Goal: Check status: Check status

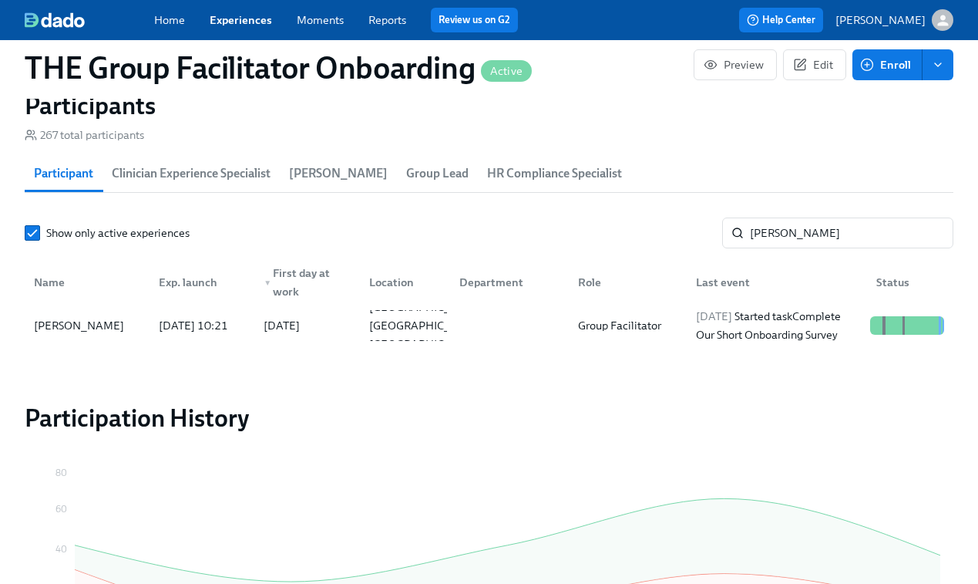
scroll to position [0, 21867]
click at [808, 234] on input "[PERSON_NAME]" at bounding box center [852, 232] width 204 height 31
click at [808, 234] on input "Clementine Burk" at bounding box center [852, 232] width 204 height 31
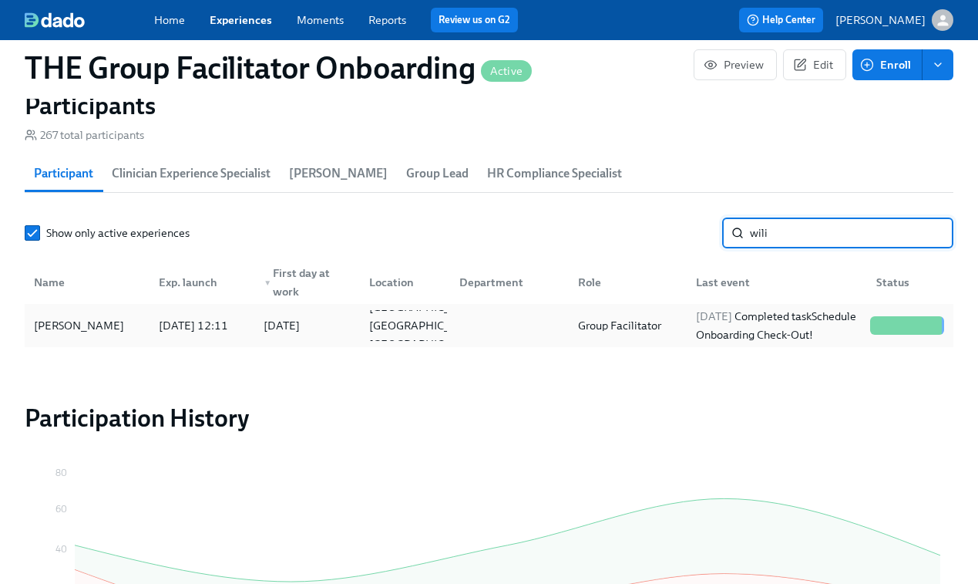
type input "wili"
click at [744, 318] on div "2025/09/23 Completed task Schedule Onboarding Check-Out!" at bounding box center [777, 325] width 174 height 37
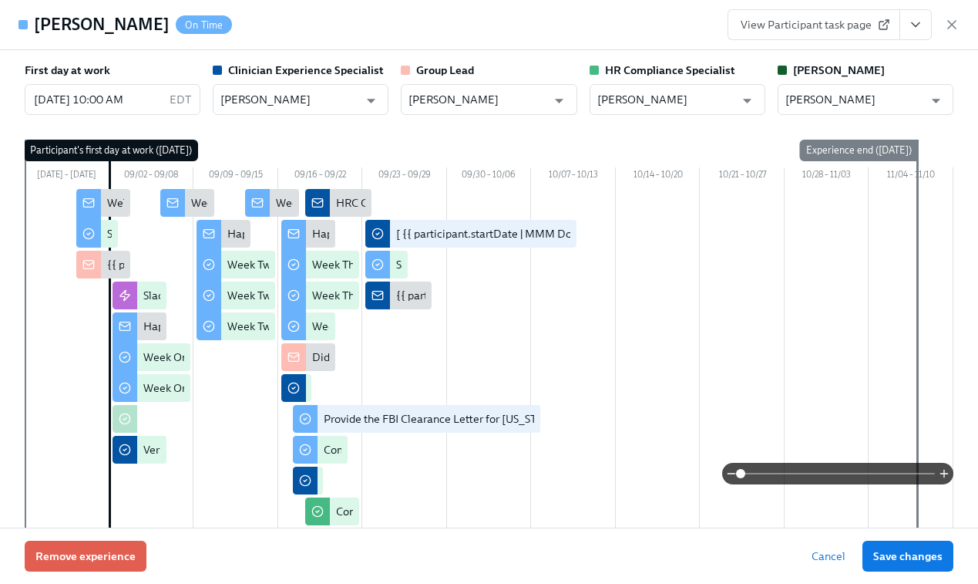
click at [910, 27] on icon "View task page" at bounding box center [915, 24] width 15 height 15
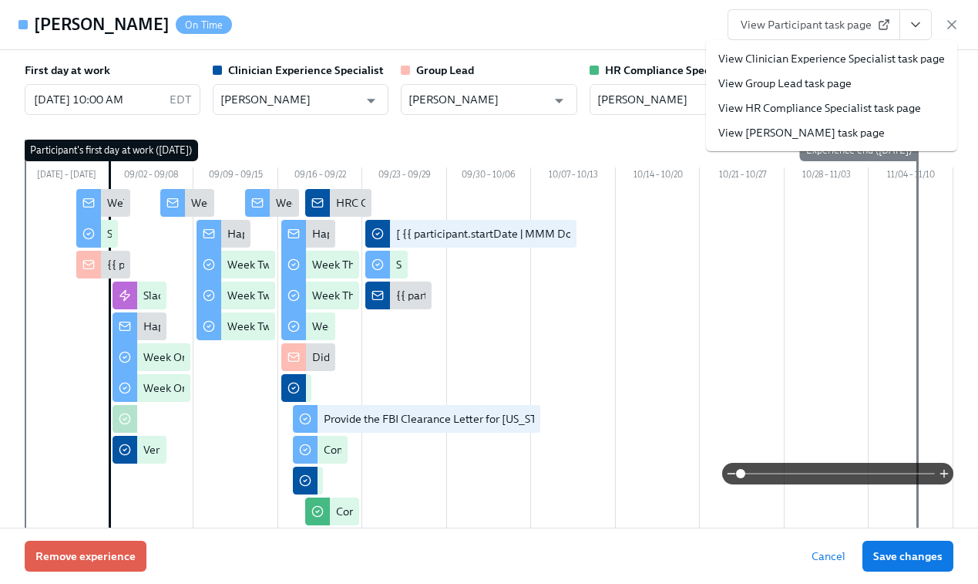
click at [844, 59] on link "View Clinician Experience Specialist task page" at bounding box center [831, 58] width 227 height 15
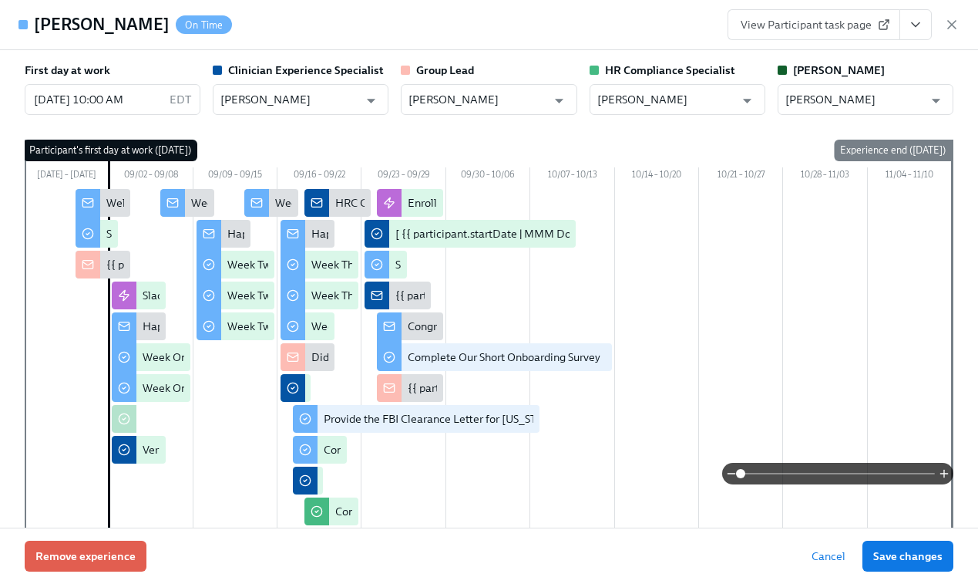
scroll to position [0, 21957]
click at [954, 19] on icon "button" at bounding box center [951, 24] width 15 height 15
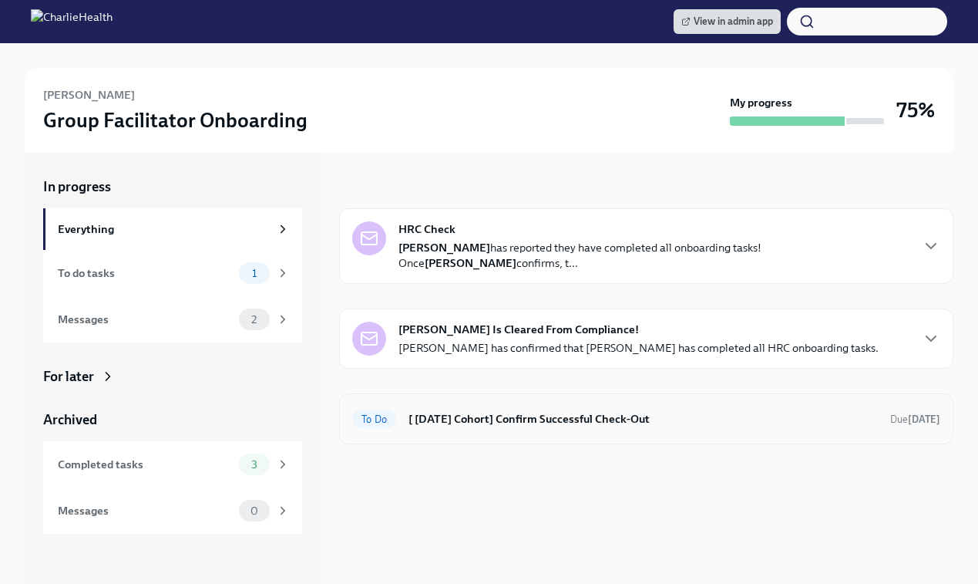
click at [469, 423] on h6 "[ [DATE] Cohort] Confirm Successful Check-Out" at bounding box center [643, 418] width 469 height 17
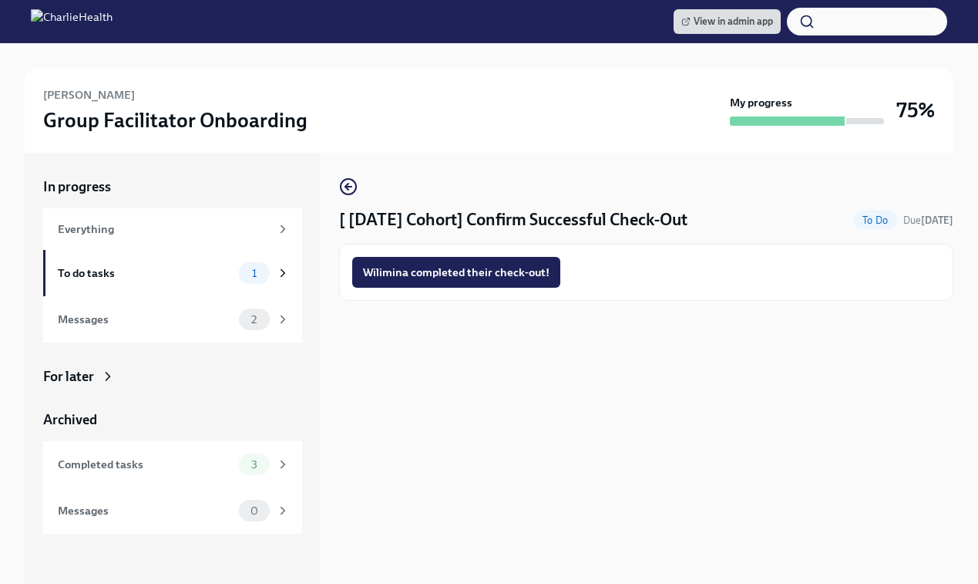
click at [444, 288] on div "Wilimina completed their check-out!" at bounding box center [646, 272] width 614 height 57
click at [442, 279] on span "Wilimina completed their check-out!" at bounding box center [456, 271] width 187 height 15
